Goal: Transaction & Acquisition: Purchase product/service

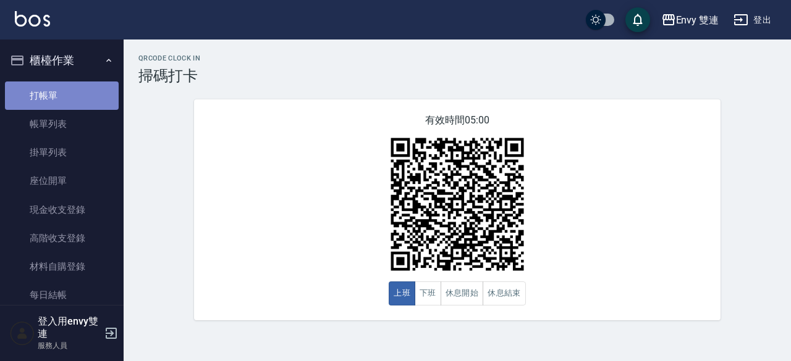
click at [90, 83] on link "打帳單" at bounding box center [62, 96] width 114 height 28
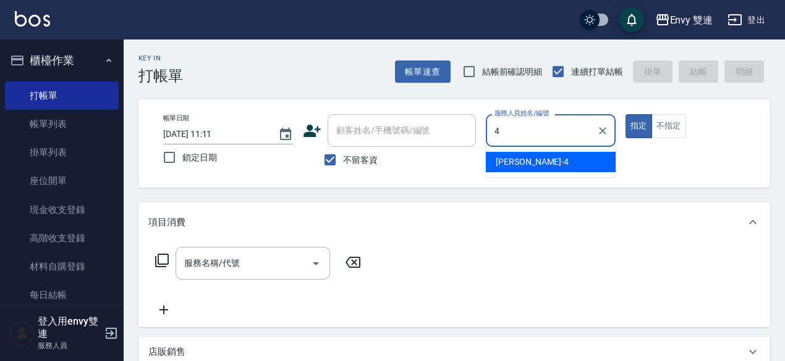
type input "[PERSON_NAME]-4"
type button "true"
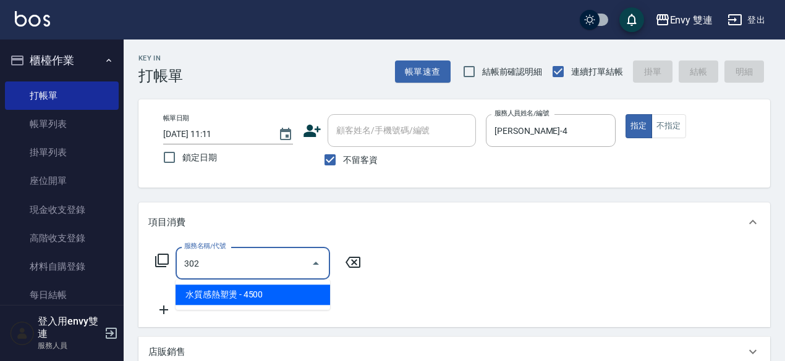
type input "水質感熱塑燙(302)"
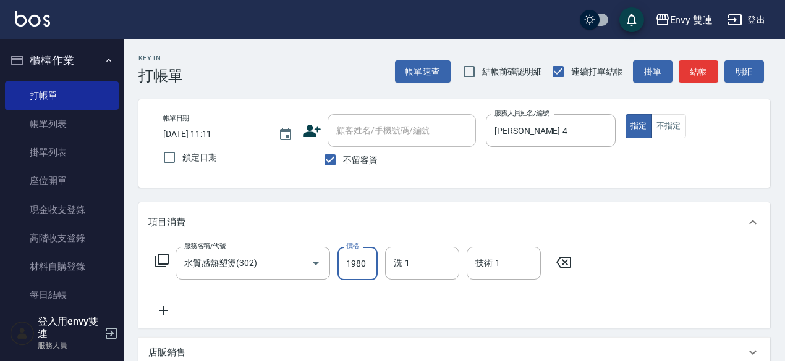
type input "1980"
click at [706, 67] on button "結帳" at bounding box center [698, 72] width 40 height 23
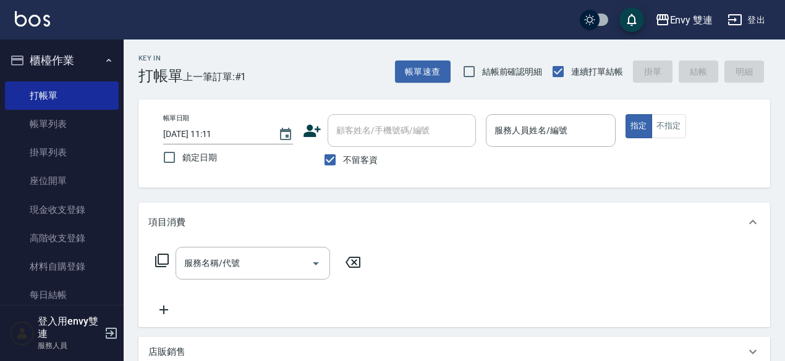
click at [706, 67] on div "帳單速查 結帳前確認明細 連續打單結帳 掛單 結帳 明細" at bounding box center [582, 72] width 375 height 26
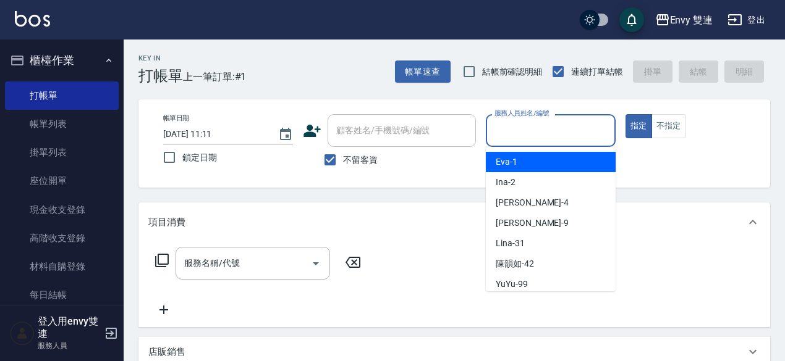
click at [577, 121] on input "服務人員姓名/編號" at bounding box center [550, 131] width 119 height 22
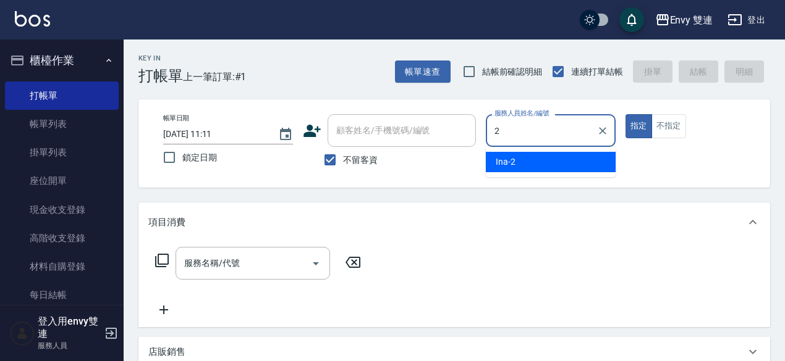
type input "2"
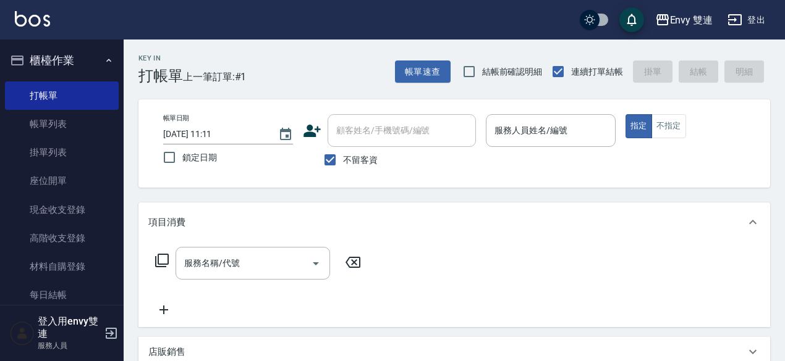
click at [491, 216] on div "項目消費" at bounding box center [446, 222] width 597 height 13
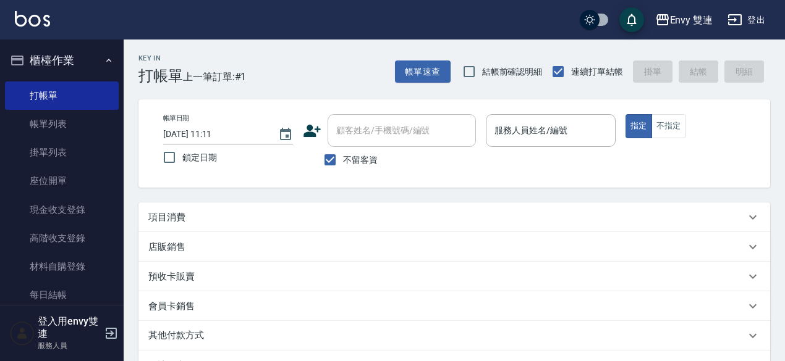
drag, startPoint x: 310, startPoint y: 211, endPoint x: 281, endPoint y: 224, distance: 32.6
click at [281, 224] on div "項目消費" at bounding box center [453, 218] width 631 height 30
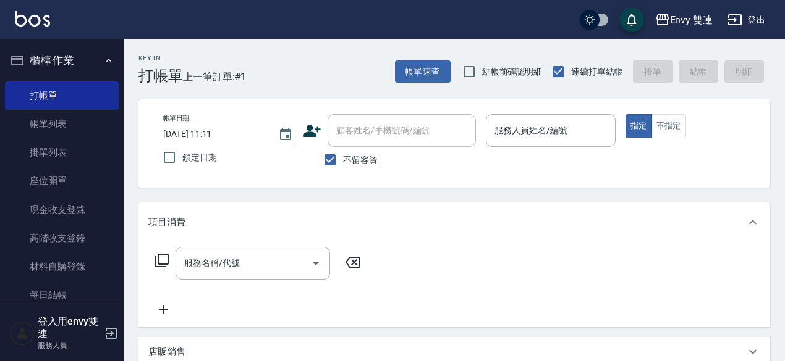
click at [281, 224] on div "項目消費" at bounding box center [446, 222] width 597 height 13
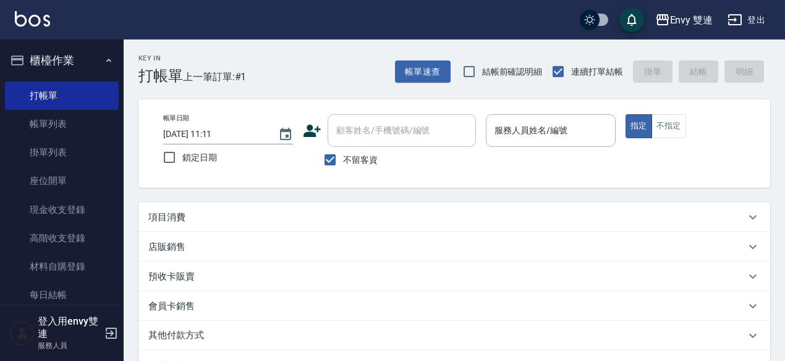
click at [282, 216] on div "項目消費" at bounding box center [446, 217] width 597 height 13
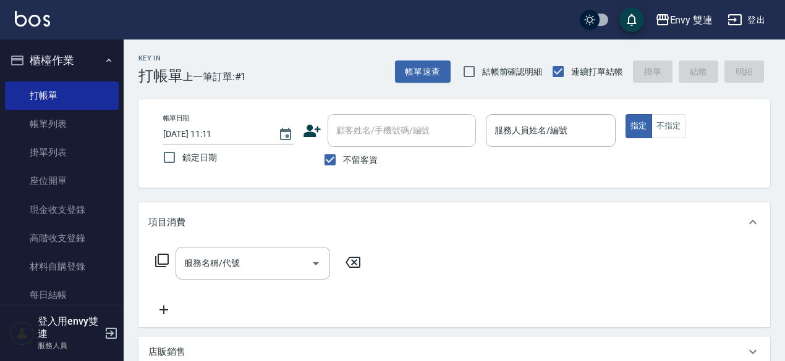
click at [311, 128] on icon at bounding box center [311, 131] width 17 height 12
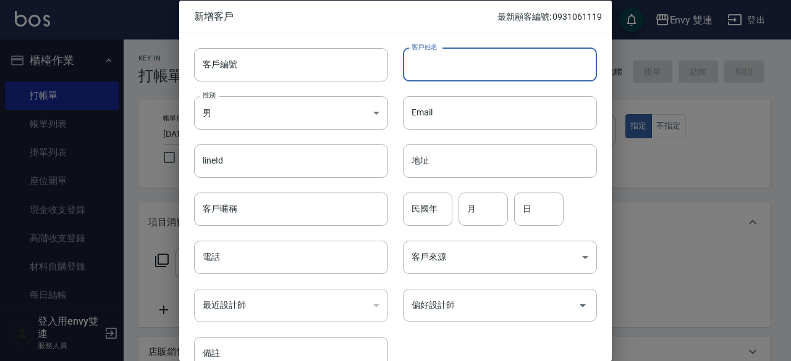
click at [468, 59] on input "客戶姓名" at bounding box center [500, 64] width 194 height 33
type input "[PERSON_NAME]"
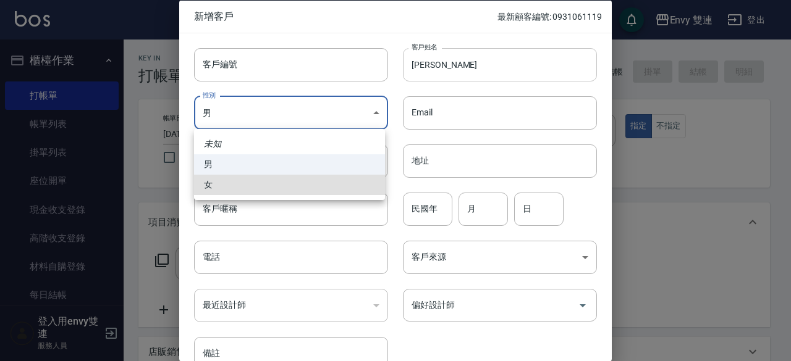
type input "[DEMOGRAPHIC_DATA]"
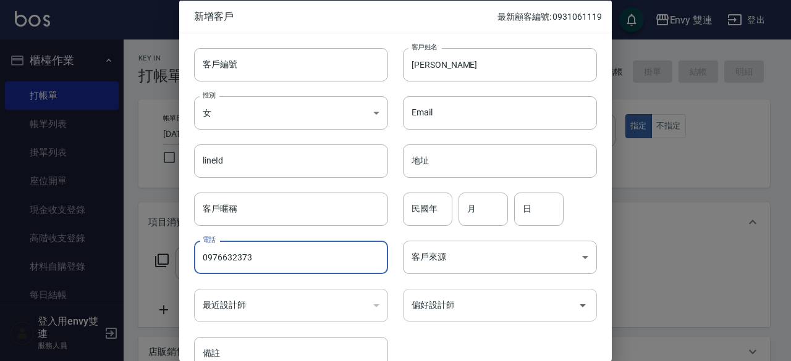
type input "0976632373"
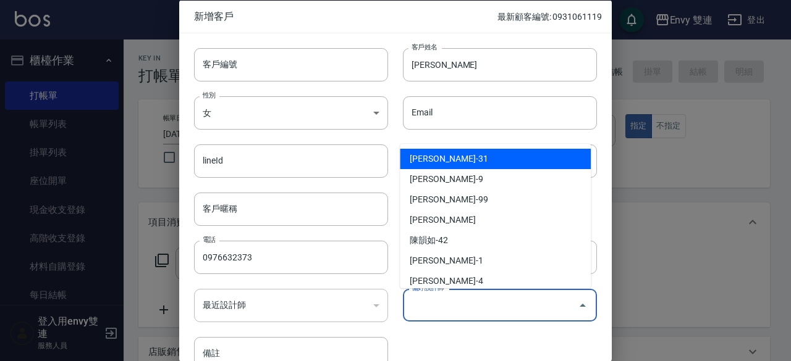
click at [477, 313] on input "偏好設計師" at bounding box center [490, 306] width 164 height 22
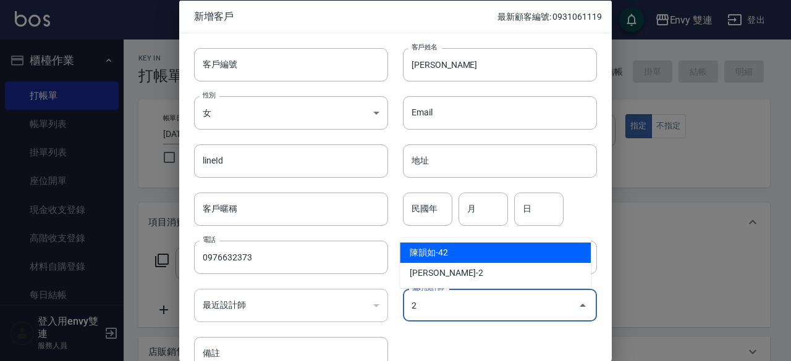
type input "陳韻如"
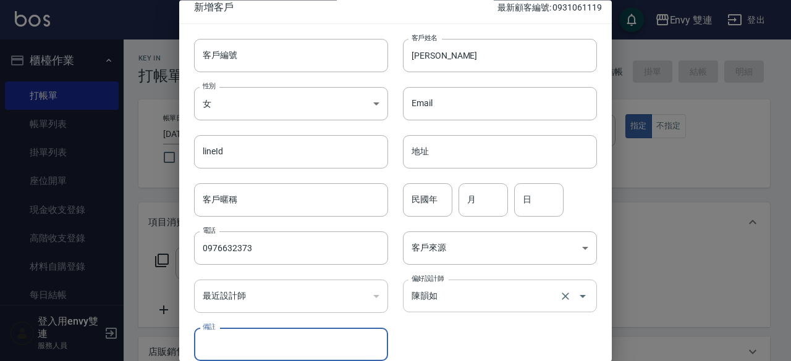
scroll to position [66, 0]
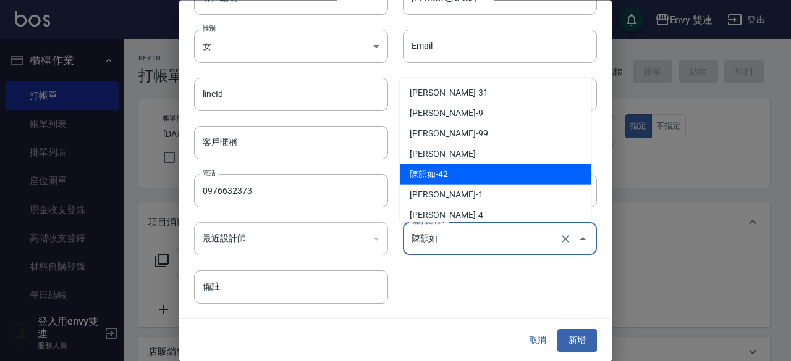
click at [542, 247] on input "陳韻如" at bounding box center [482, 240] width 148 height 22
type input "[PERSON_NAME]"
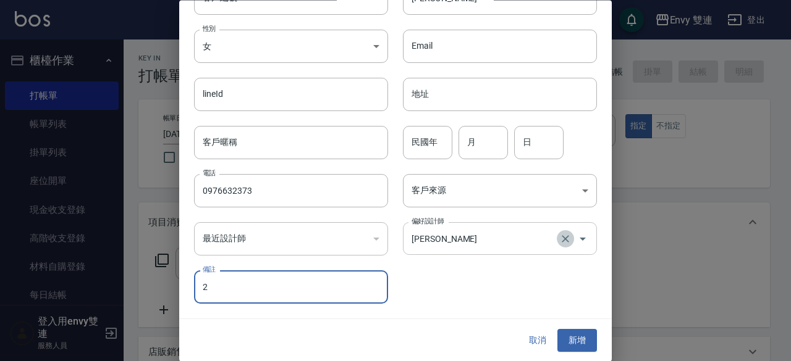
click at [559, 238] on icon "Clear" at bounding box center [565, 239] width 12 height 12
type input "2"
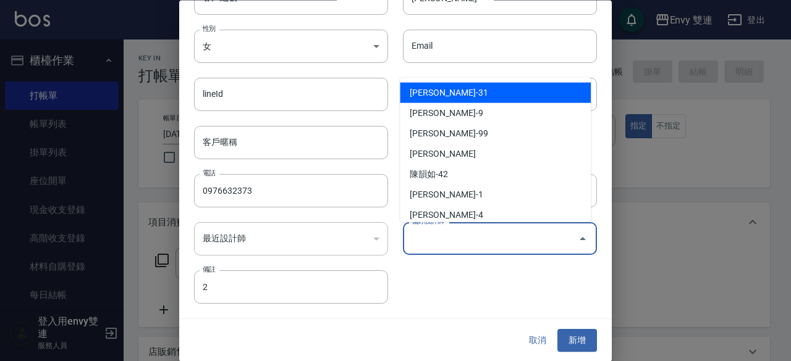
click at [503, 244] on input "偏好設計師" at bounding box center [490, 240] width 164 height 22
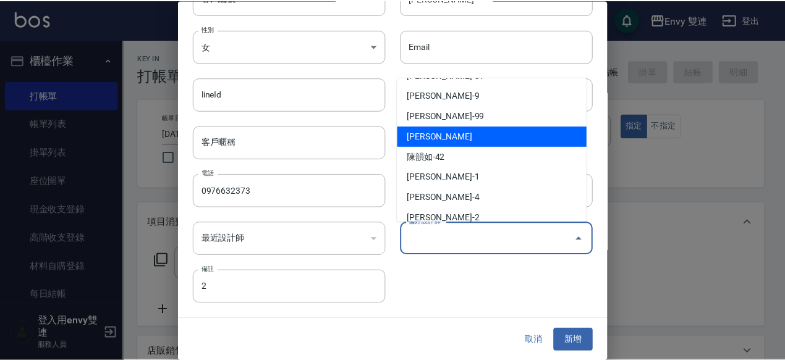
scroll to position [28, 0]
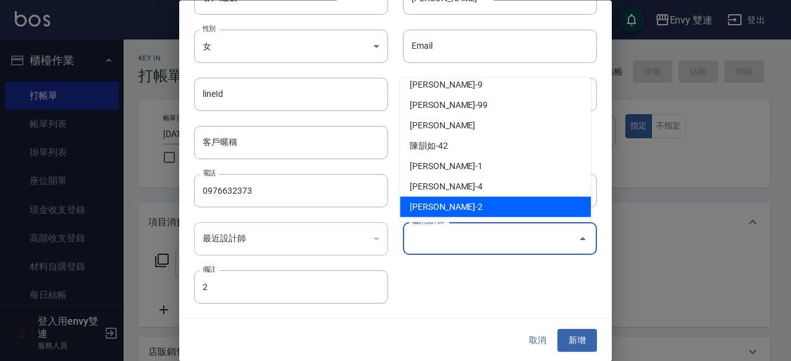
click at [469, 197] on li "[PERSON_NAME]-2" at bounding box center [495, 207] width 191 height 20
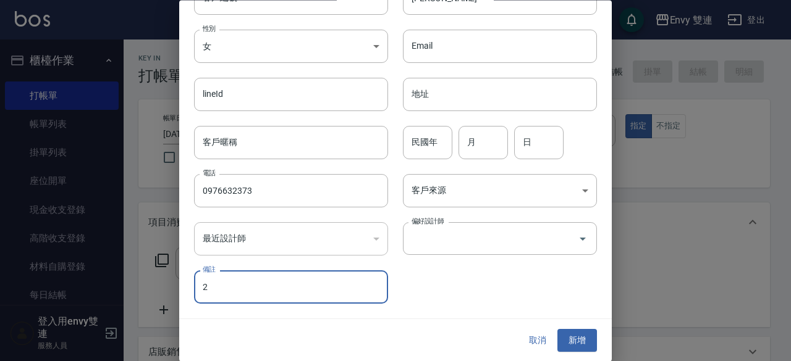
type input "[PERSON_NAME]"
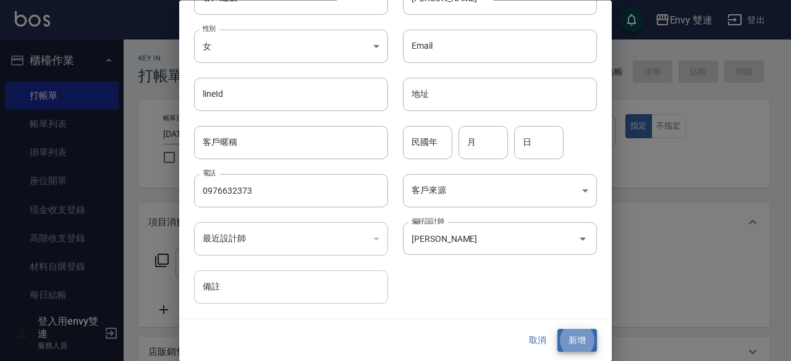
click at [557, 330] on button "新增" at bounding box center [577, 341] width 40 height 23
